Goal: Task Accomplishment & Management: Complete application form

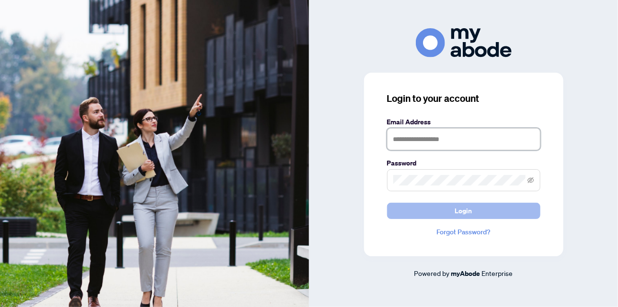
type input "**********"
click at [432, 212] on button "Login" at bounding box center [463, 211] width 153 height 16
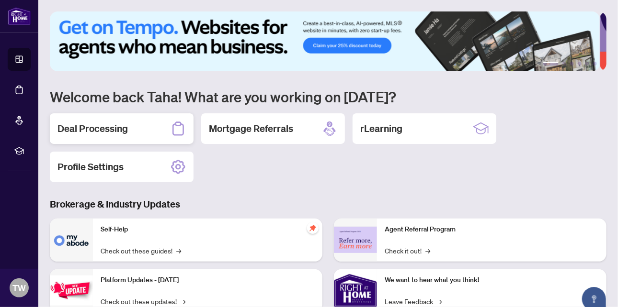
click at [119, 126] on h2 "Deal Processing" at bounding box center [92, 128] width 70 height 13
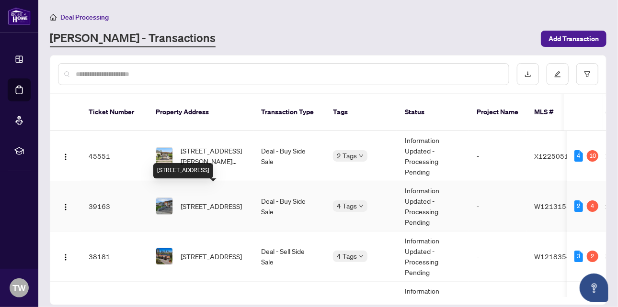
click at [217, 201] on span "[STREET_ADDRESS]" at bounding box center [211, 206] width 61 height 11
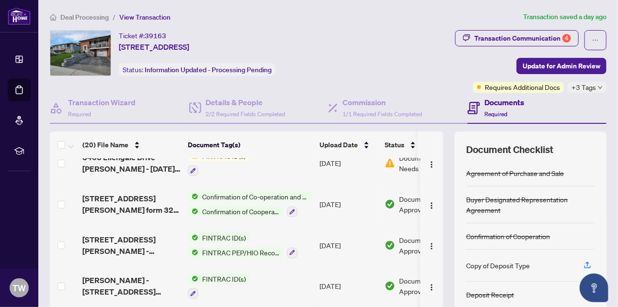
scroll to position [192, 0]
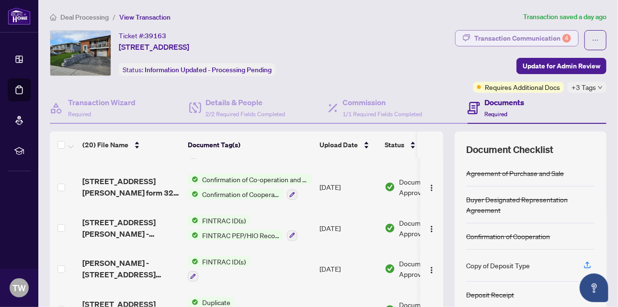
click at [535, 36] on div "Transaction Communication 4" at bounding box center [522, 38] width 97 height 15
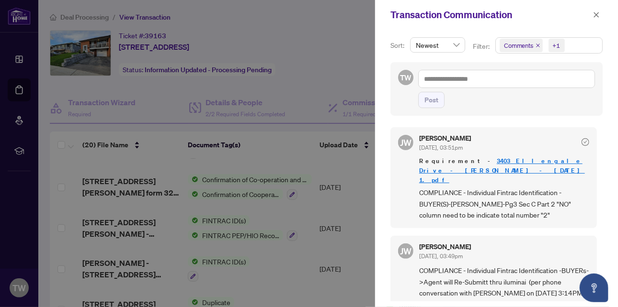
click at [457, 47] on span "Newest" at bounding box center [438, 45] width 44 height 14
click at [566, 45] on span "Comments +1" at bounding box center [549, 45] width 106 height 15
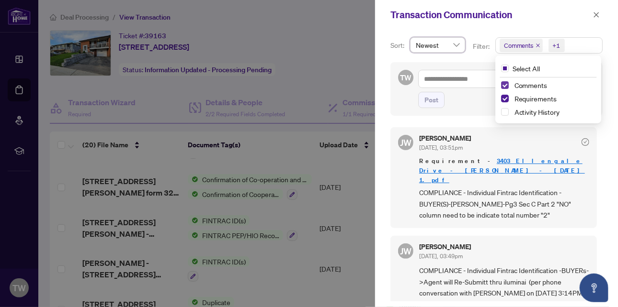
click at [502, 84] on span "Select Comments" at bounding box center [505, 85] width 8 height 8
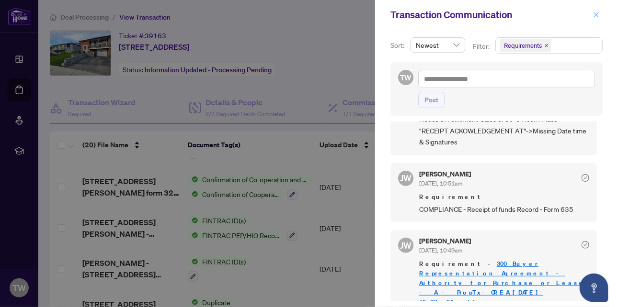
click at [597, 12] on icon "close" at bounding box center [596, 14] width 7 height 7
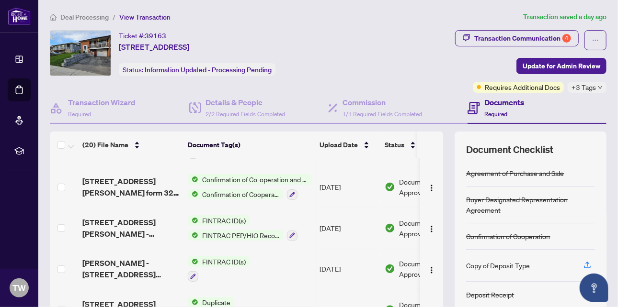
click at [83, 16] on span "Deal Processing" at bounding box center [84, 17] width 48 height 9
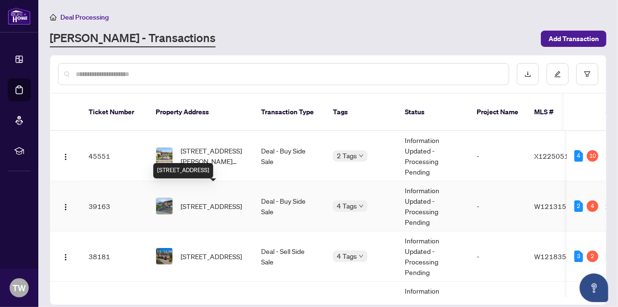
click at [203, 201] on span "[STREET_ADDRESS]" at bounding box center [211, 206] width 61 height 11
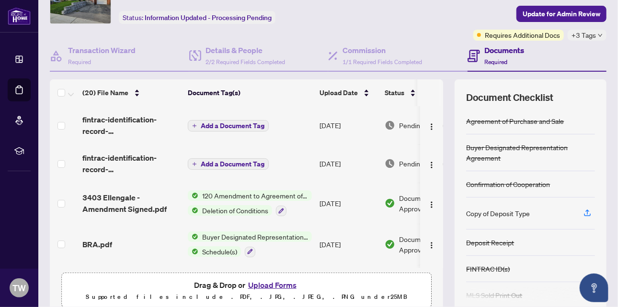
scroll to position [93, 0]
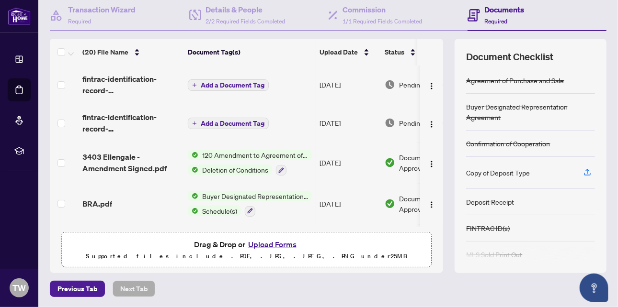
click at [260, 242] on button "Upload Forms" at bounding box center [272, 244] width 54 height 12
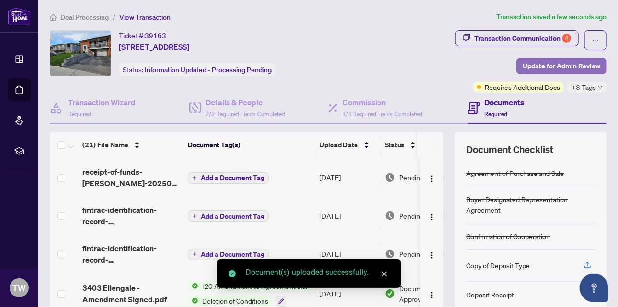
click at [565, 66] on span "Update for Admin Review" at bounding box center [561, 65] width 78 height 15
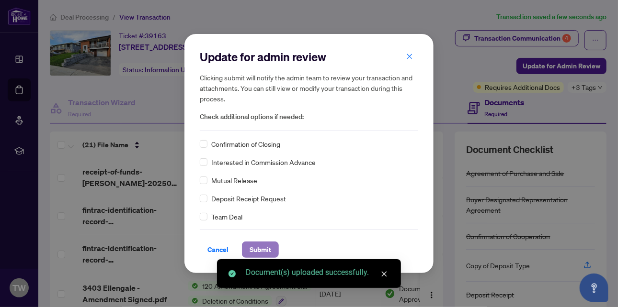
click at [258, 248] on span "Submit" at bounding box center [260, 249] width 22 height 15
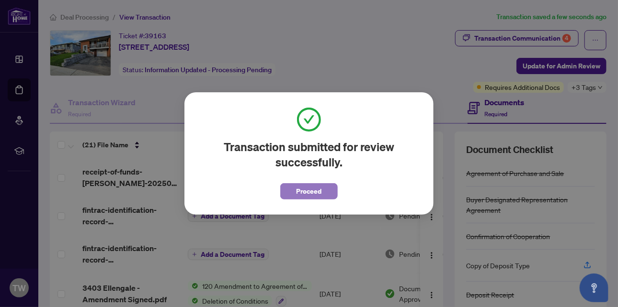
click at [316, 189] on span "Proceed" at bounding box center [308, 191] width 25 height 15
